Goal: Transaction & Acquisition: Subscribe to service/newsletter

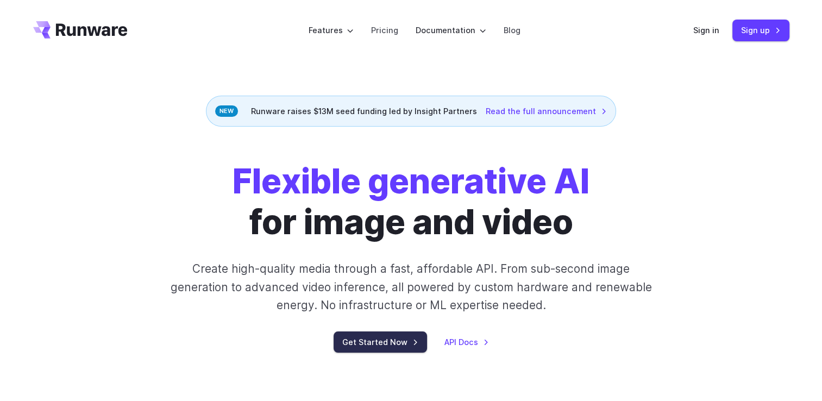
click at [408, 339] on link "Get Started Now" at bounding box center [380, 341] width 93 height 21
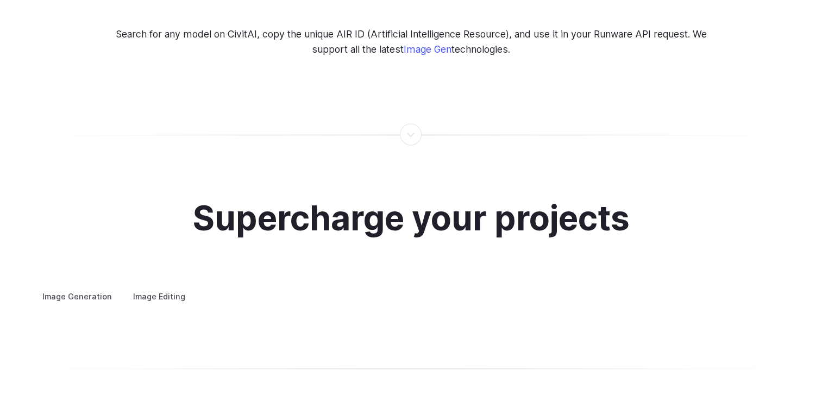
scroll to position [2064, 0]
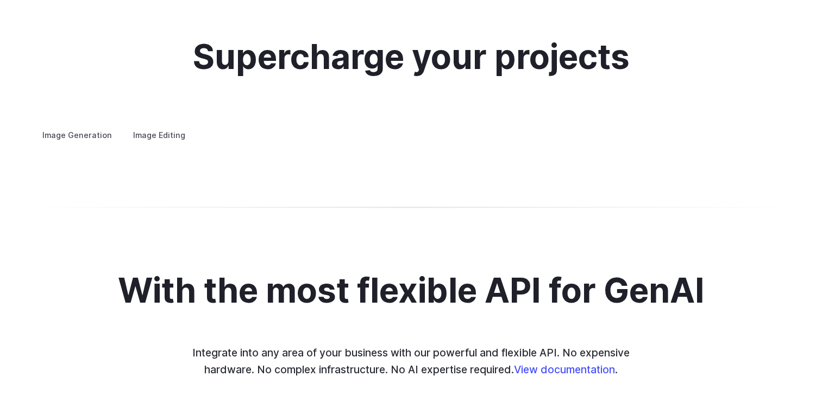
click at [0, 0] on h3 "Concept design" at bounding box center [0, 0] width 0 height 0
click at [0, 0] on summary "Concept design" at bounding box center [0, 0] width 0 height 0
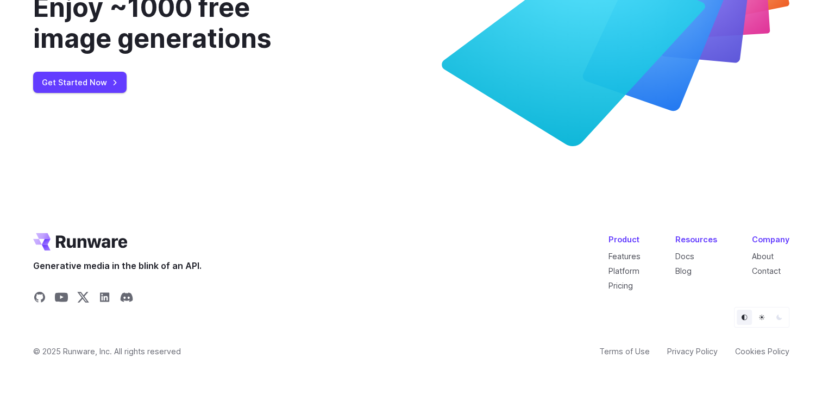
scroll to position [4128, 0]
click at [96, 93] on link "Get Started Now" at bounding box center [79, 82] width 93 height 21
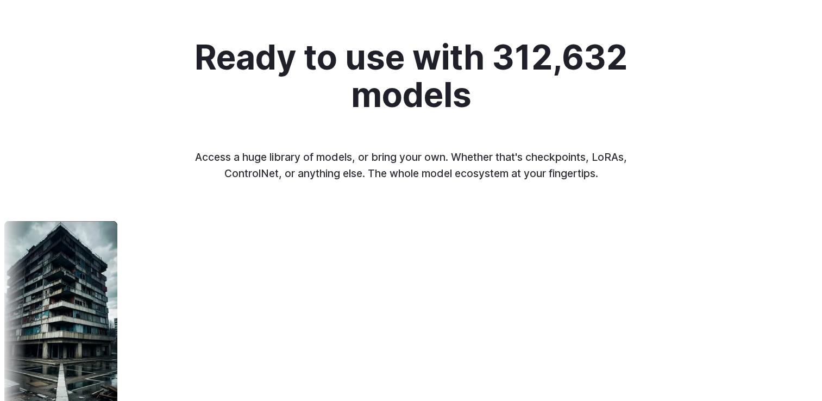
scroll to position [1304, 0]
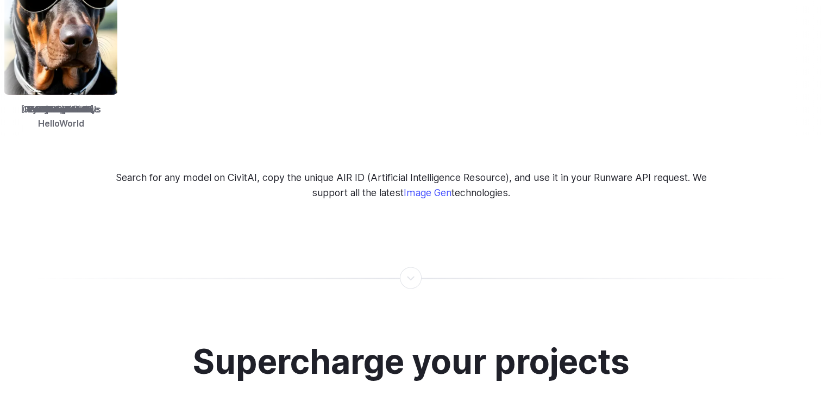
scroll to position [1630, 0]
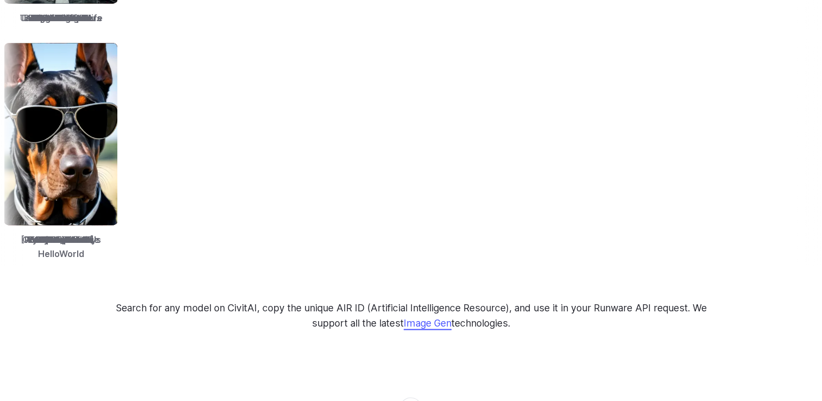
click at [441, 317] on link "Image Gen" at bounding box center [428, 322] width 48 height 11
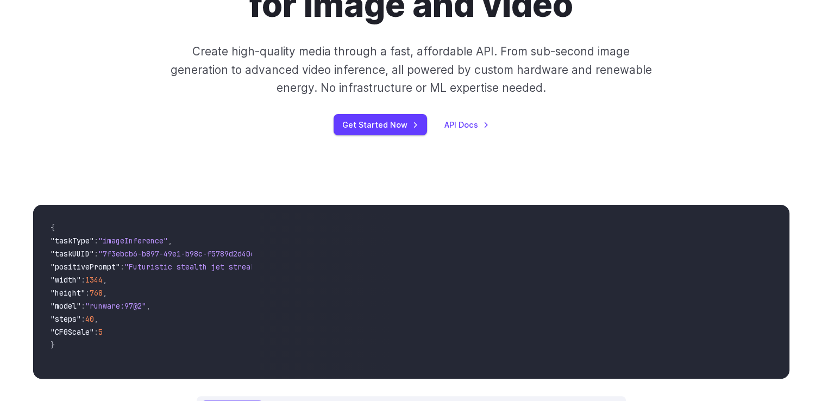
scroll to position [0, 0]
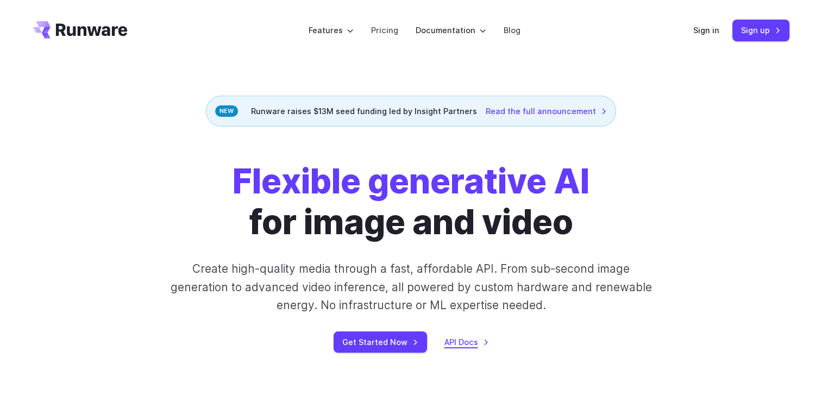
click at [481, 344] on link "API Docs" at bounding box center [466, 342] width 45 height 12
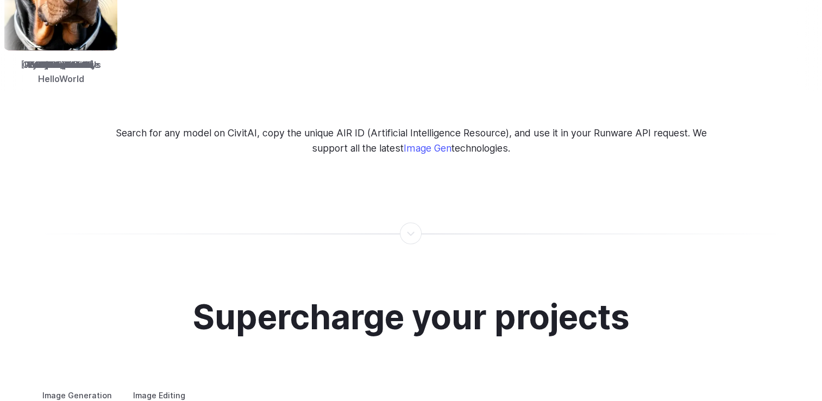
scroll to position [1847, 0]
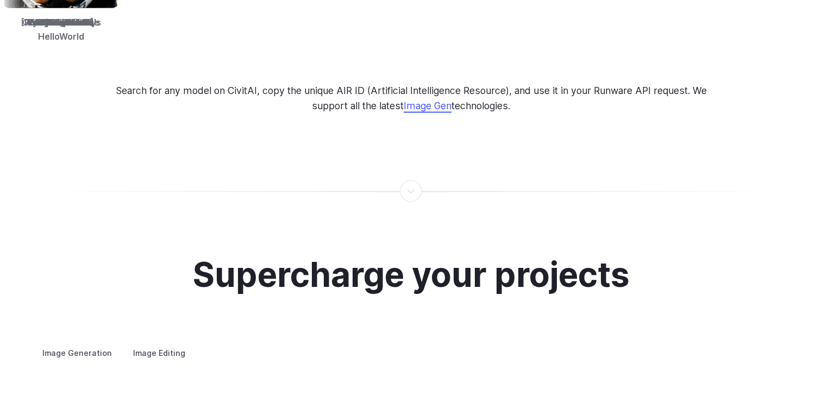
click at [432, 100] on link "Image Gen" at bounding box center [428, 105] width 48 height 11
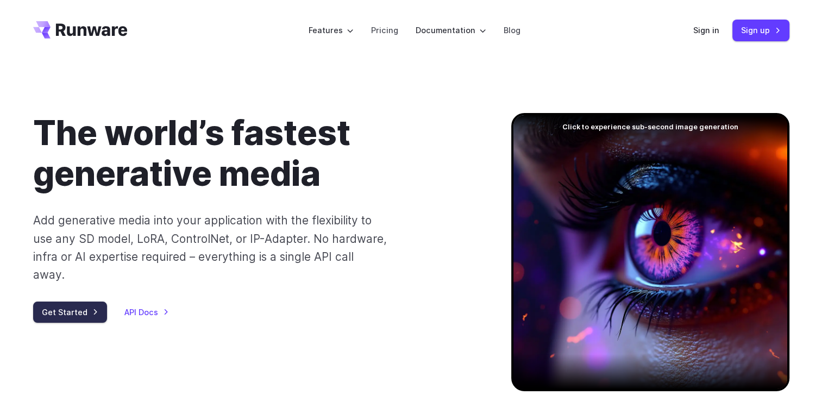
click at [72, 301] on link "Get Started" at bounding box center [70, 311] width 74 height 21
click at [83, 301] on link "Get Started" at bounding box center [70, 311] width 74 height 21
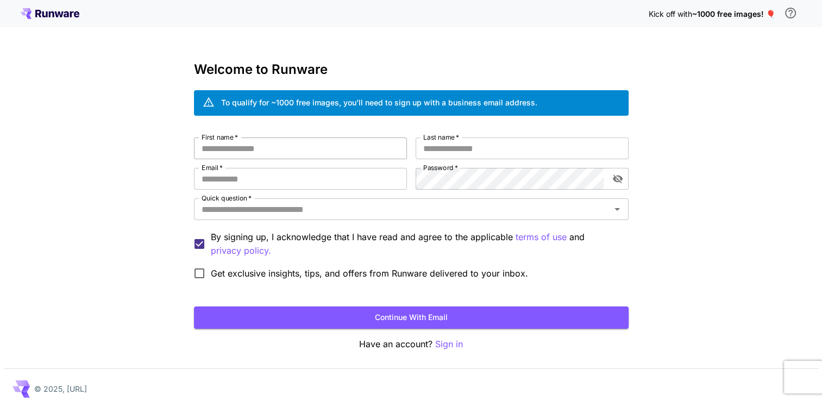
click at [261, 150] on input "First name   *" at bounding box center [300, 148] width 213 height 22
type input "**"
click at [471, 147] on input "Last name   *" at bounding box center [522, 148] width 213 height 22
type input "*"
click at [306, 175] on input "Email   *" at bounding box center [300, 179] width 213 height 22
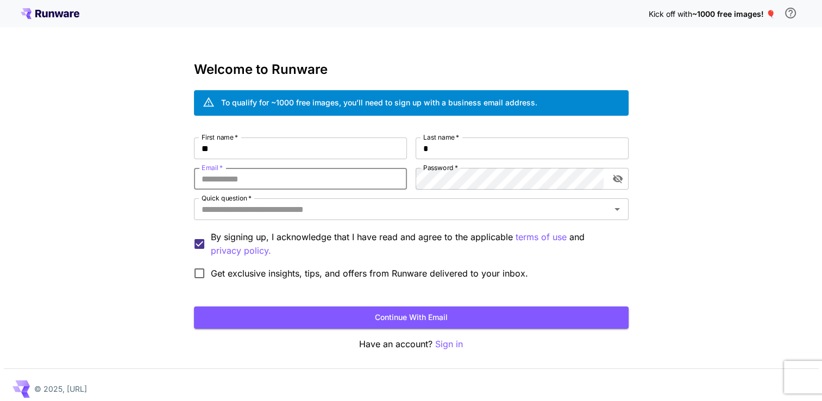
click at [273, 168] on input "Email   *" at bounding box center [300, 179] width 213 height 22
click at [694, 231] on div "Kick off with ~1000 free images! 🎈 Welcome to Runware To qualify for ~1000 free…" at bounding box center [411, 204] width 822 height 409
click at [437, 343] on p "Sign in" at bounding box center [449, 344] width 28 height 14
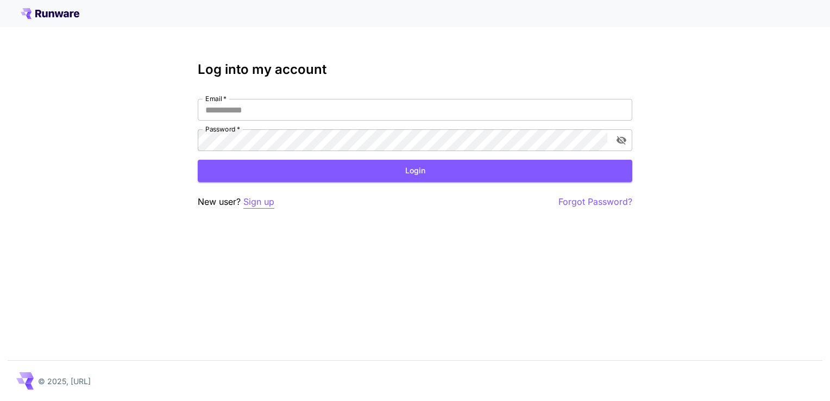
click at [251, 203] on p "Sign up" at bounding box center [258, 202] width 31 height 14
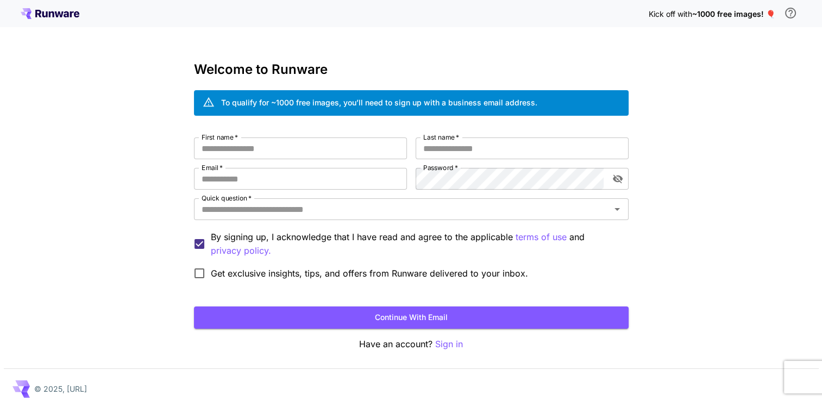
click at [369, 163] on div "First name   * First name   * Last name   * Last name   * Email   * Email   * P…" at bounding box center [411, 210] width 435 height 147
click at [288, 142] on input "First name   *" at bounding box center [300, 148] width 213 height 22
type input "*"
type input "**"
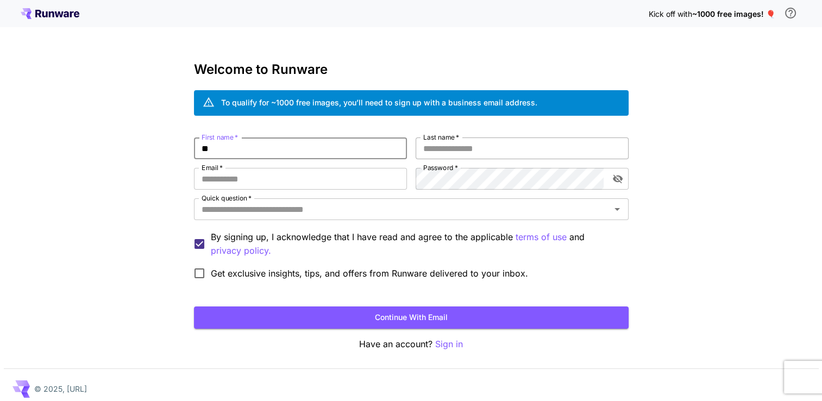
click at [485, 148] on input "Last name   *" at bounding box center [522, 148] width 213 height 22
type input "*"
click at [366, 167] on div "First name   * ** First name   * Last name   * * Last name   * Email   * Email …" at bounding box center [411, 210] width 435 height 147
click at [326, 179] on input "Email   *" at bounding box center [300, 179] width 213 height 22
